Goal: Navigation & Orientation: Find specific page/section

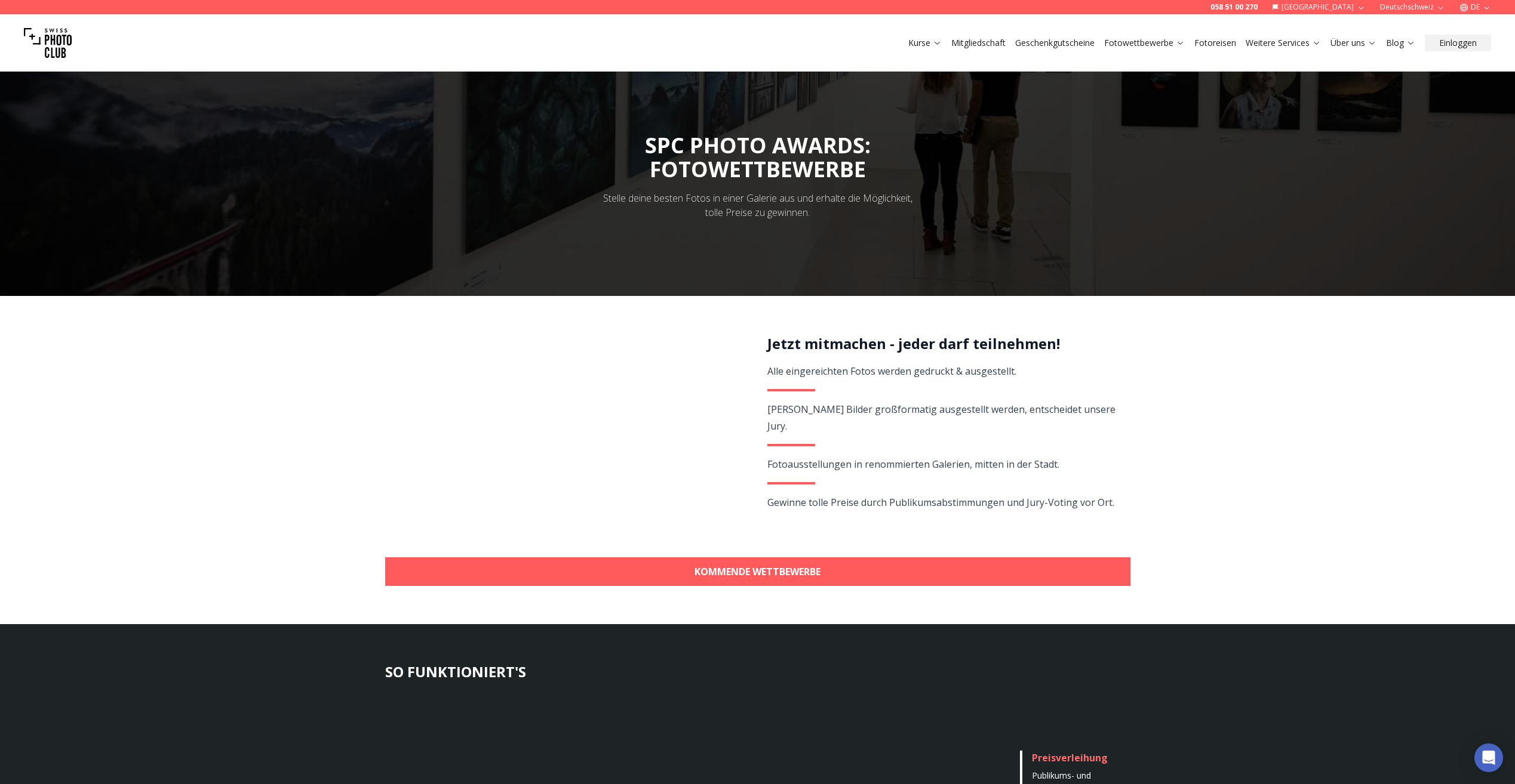
scroll to position [60, 0]
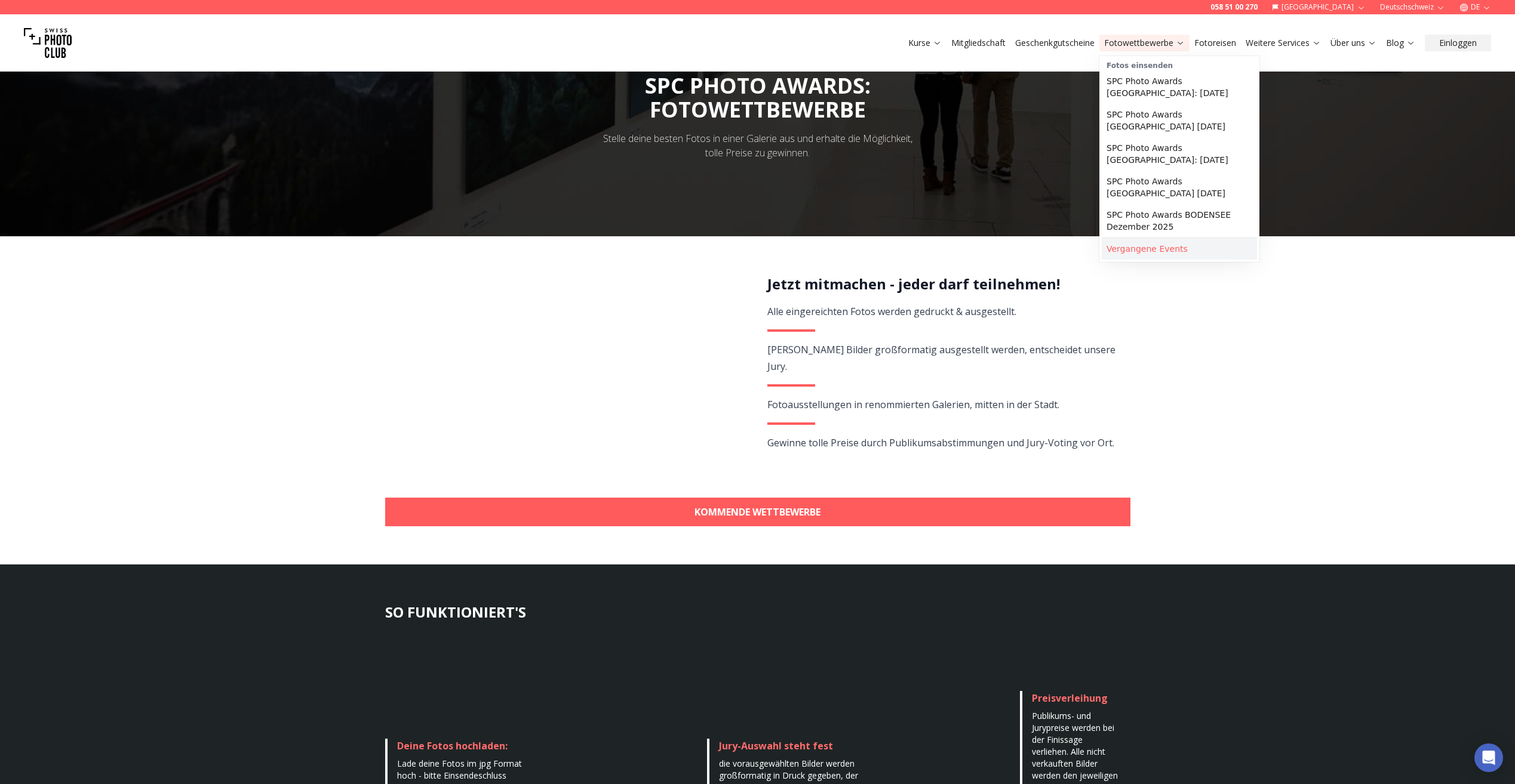
click at [1163, 238] on link "Vergangene Events" at bounding box center [1179, 249] width 155 height 21
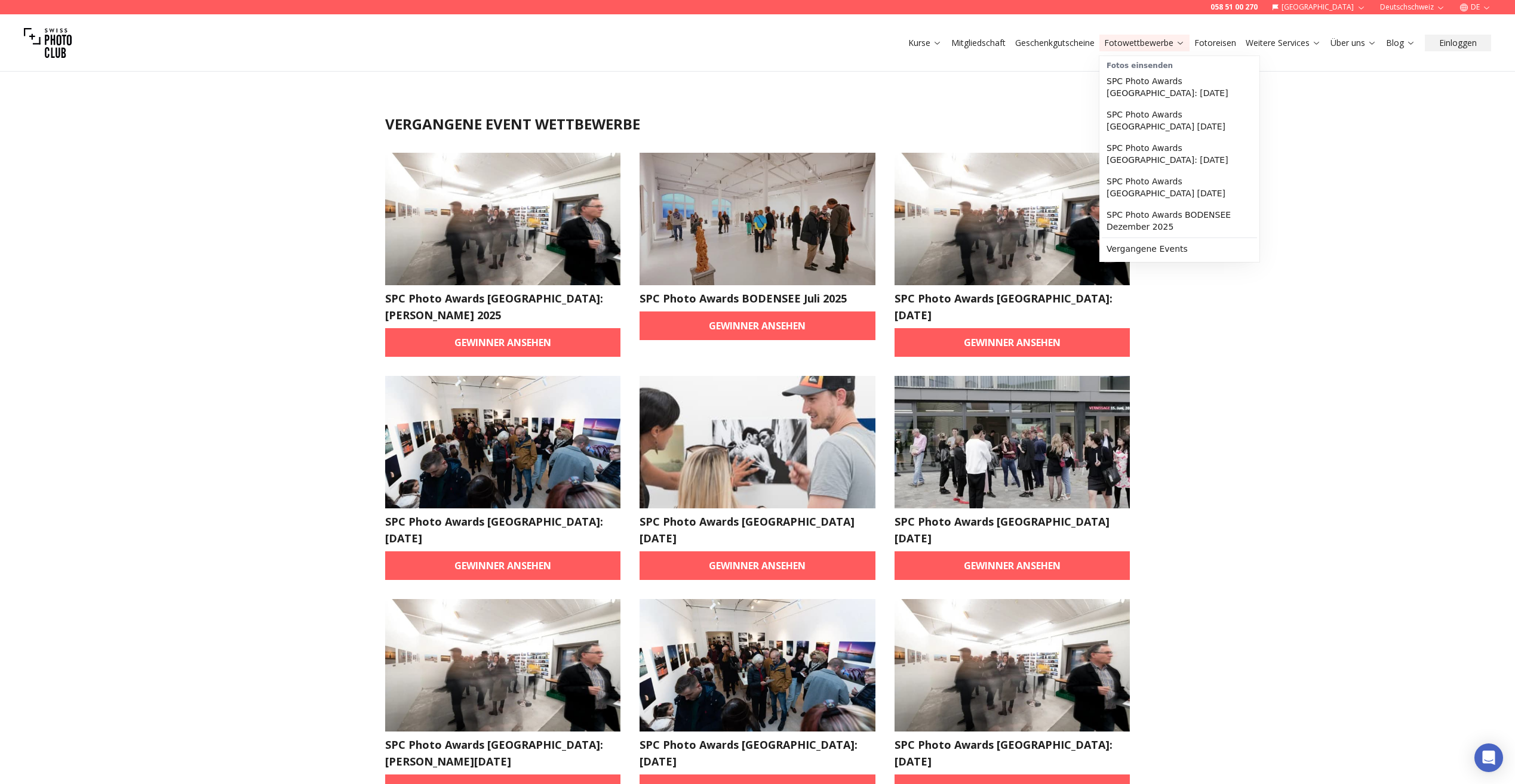
click at [1147, 41] on link "Fotowettbewerbe" at bounding box center [1144, 43] width 81 height 12
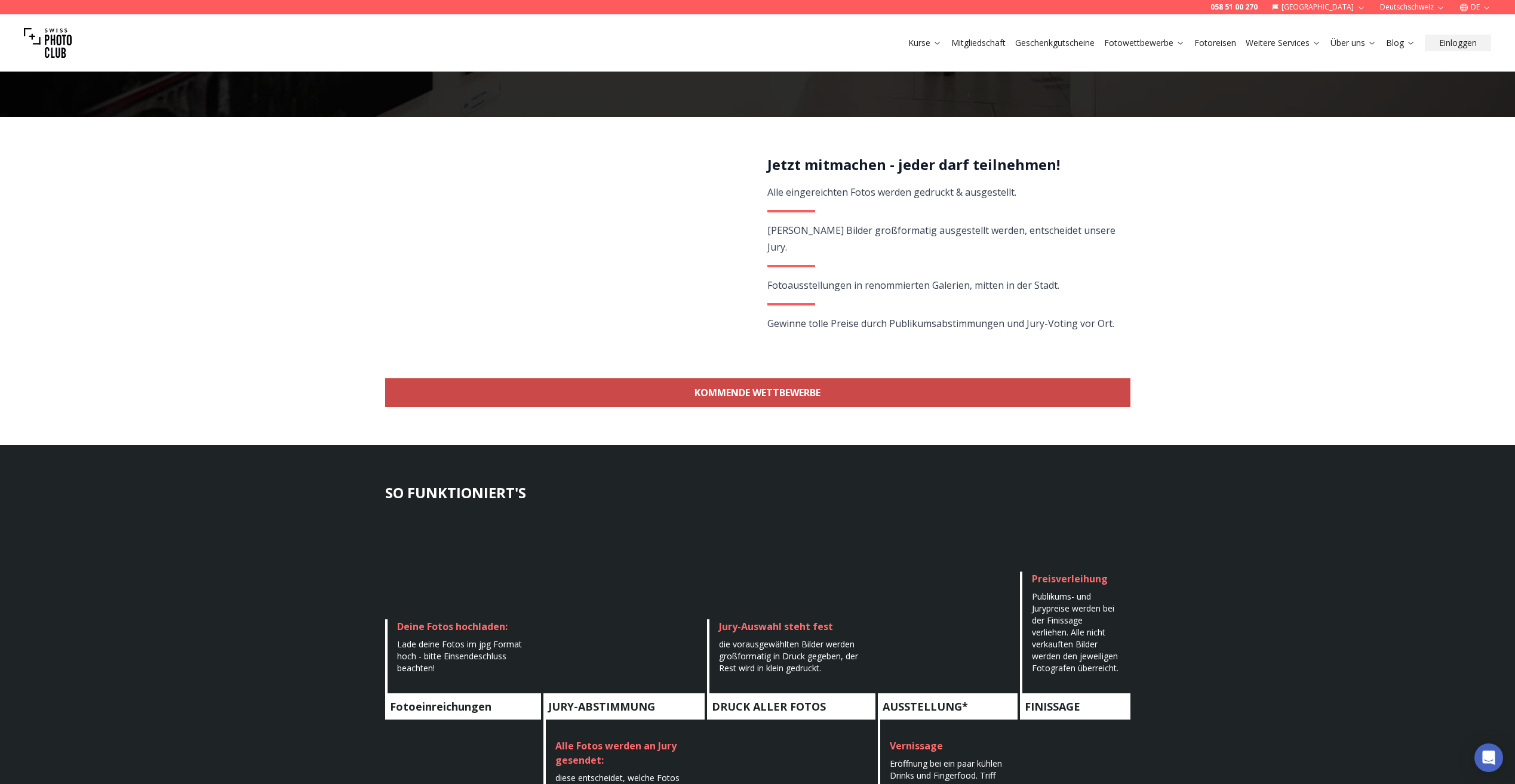
click at [775, 396] on link "KOMMENDE WETTBEWERBE" at bounding box center [758, 393] width 745 height 29
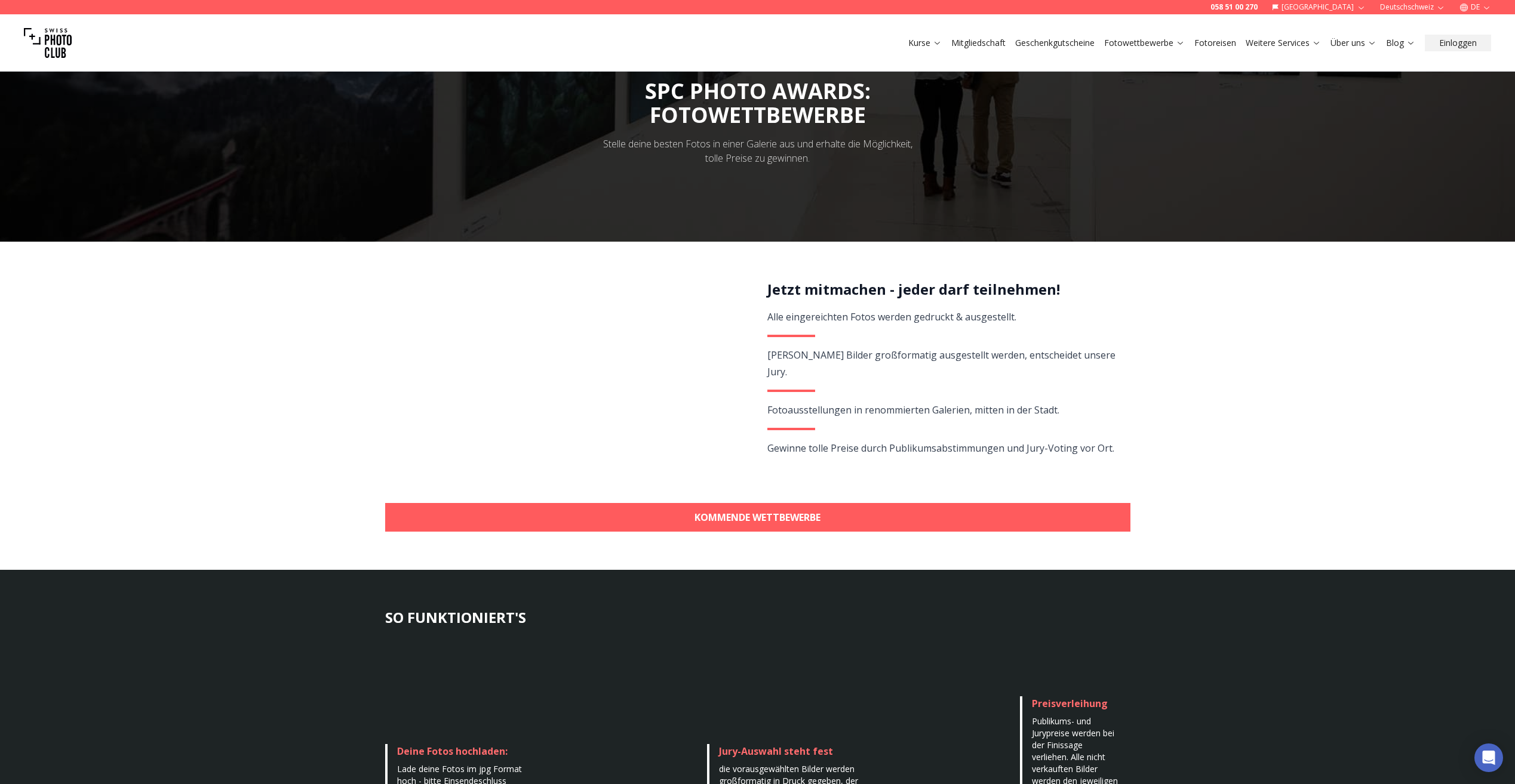
scroll to position [49, 0]
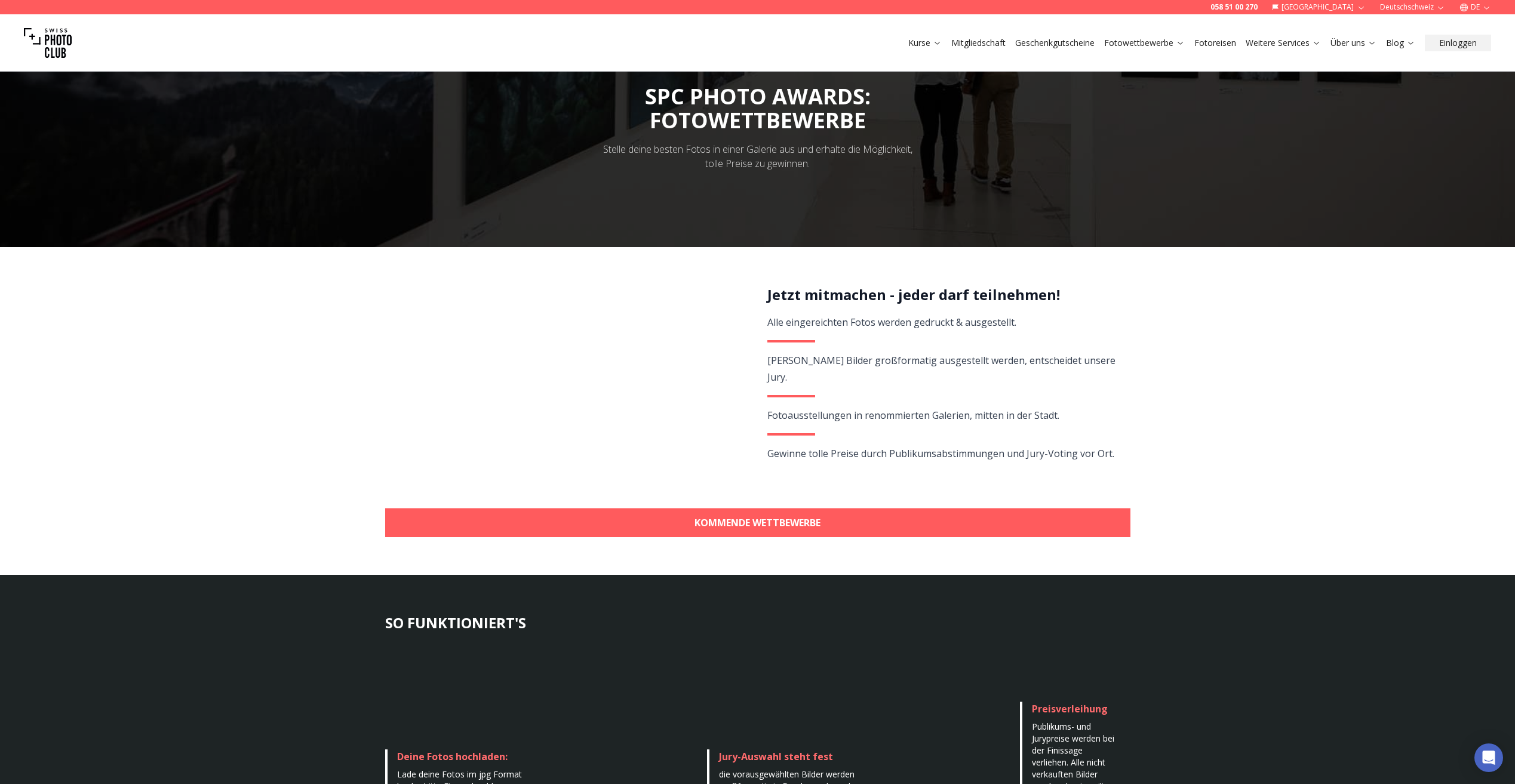
click at [1218, 43] on link "Fotoreisen" at bounding box center [1215, 43] width 42 height 12
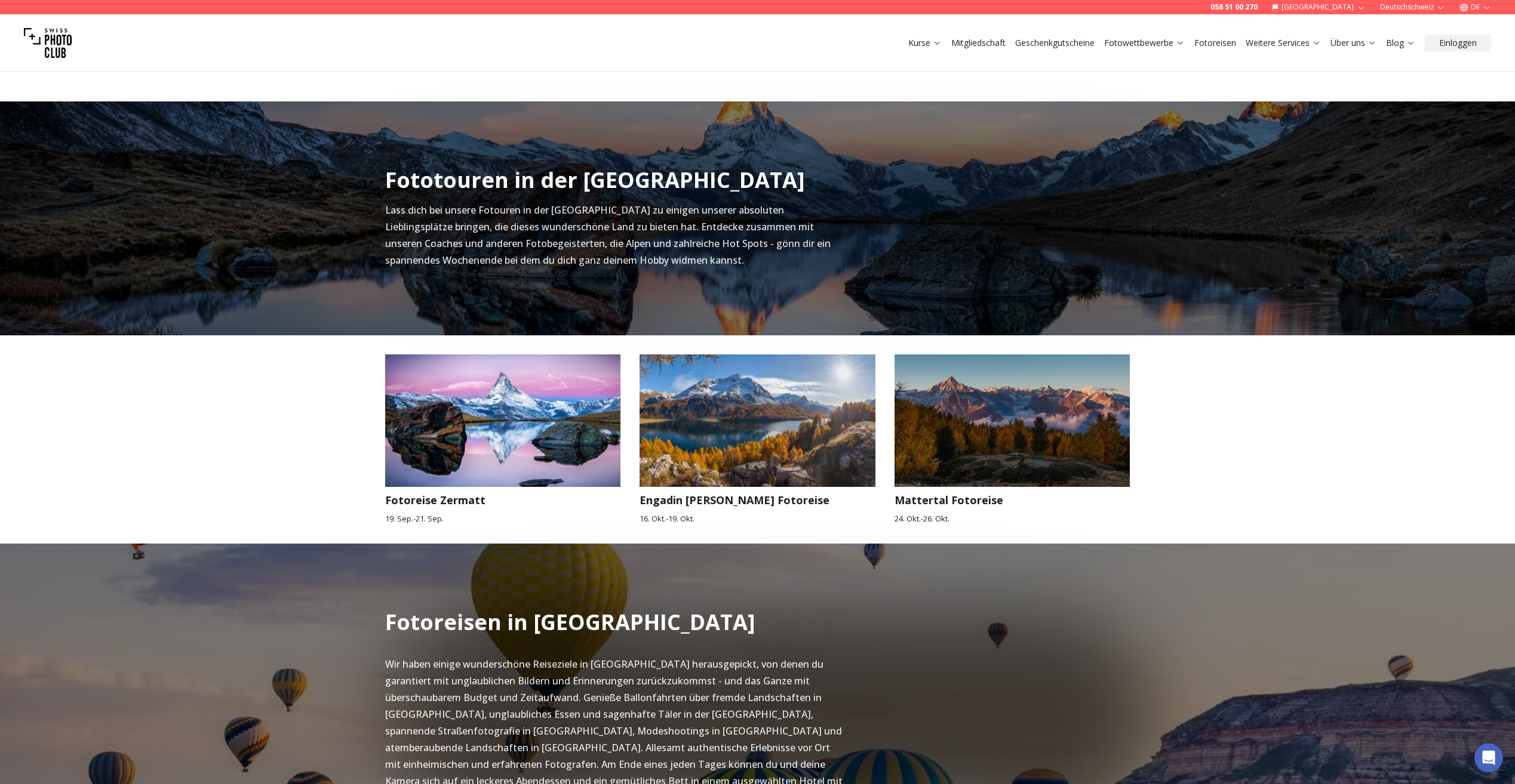
scroll to position [299, 0]
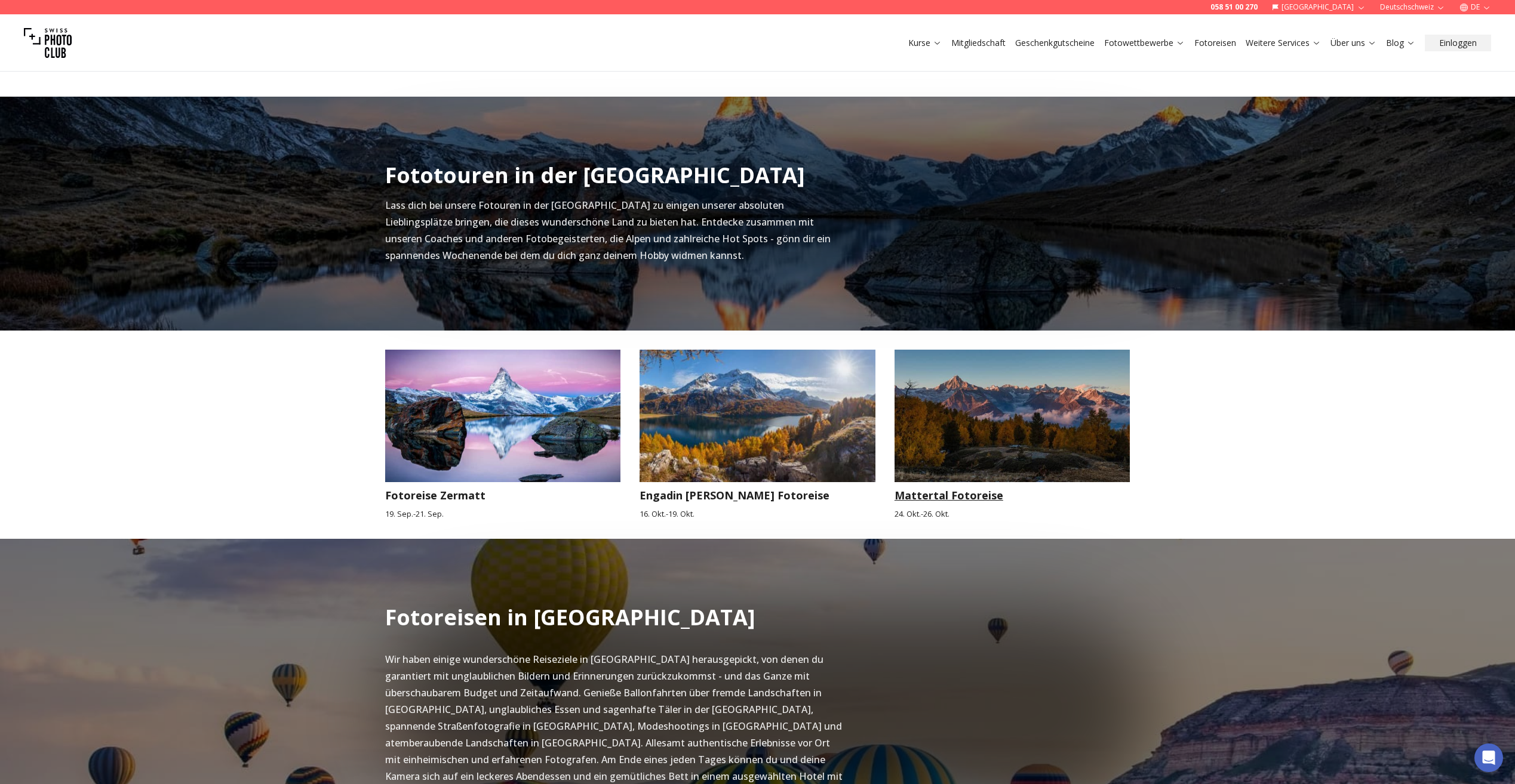
click at [975, 424] on img at bounding box center [1012, 415] width 236 height 132
